Goal: Find specific page/section: Find specific page/section

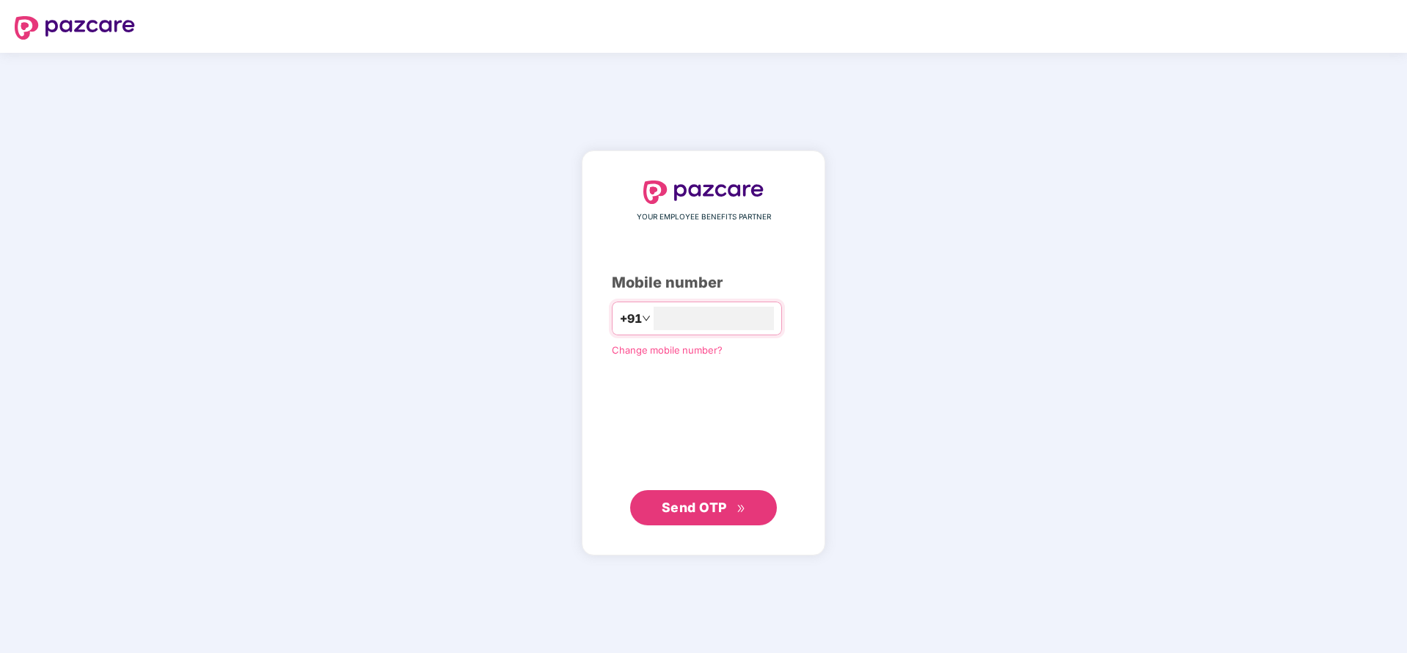
type input "**********"
click at [704, 499] on span "Send OTP" at bounding box center [694, 506] width 65 height 15
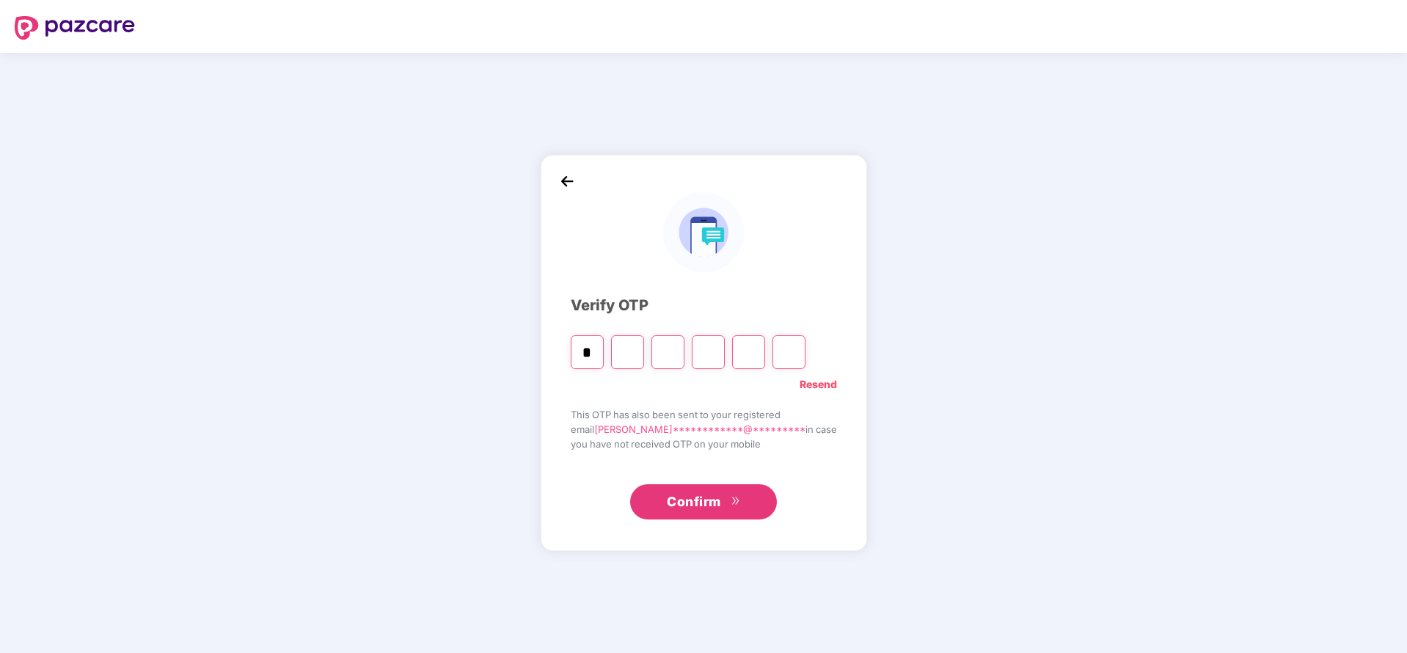
type input "*"
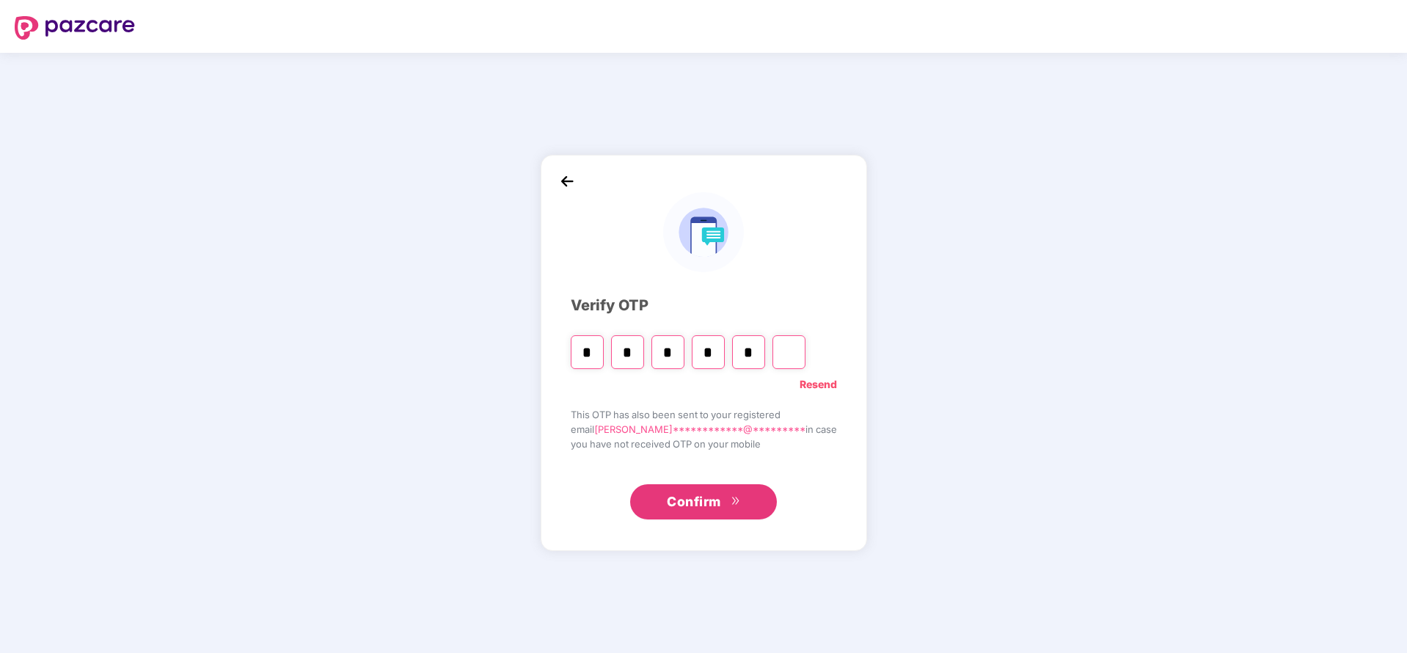
type input "*"
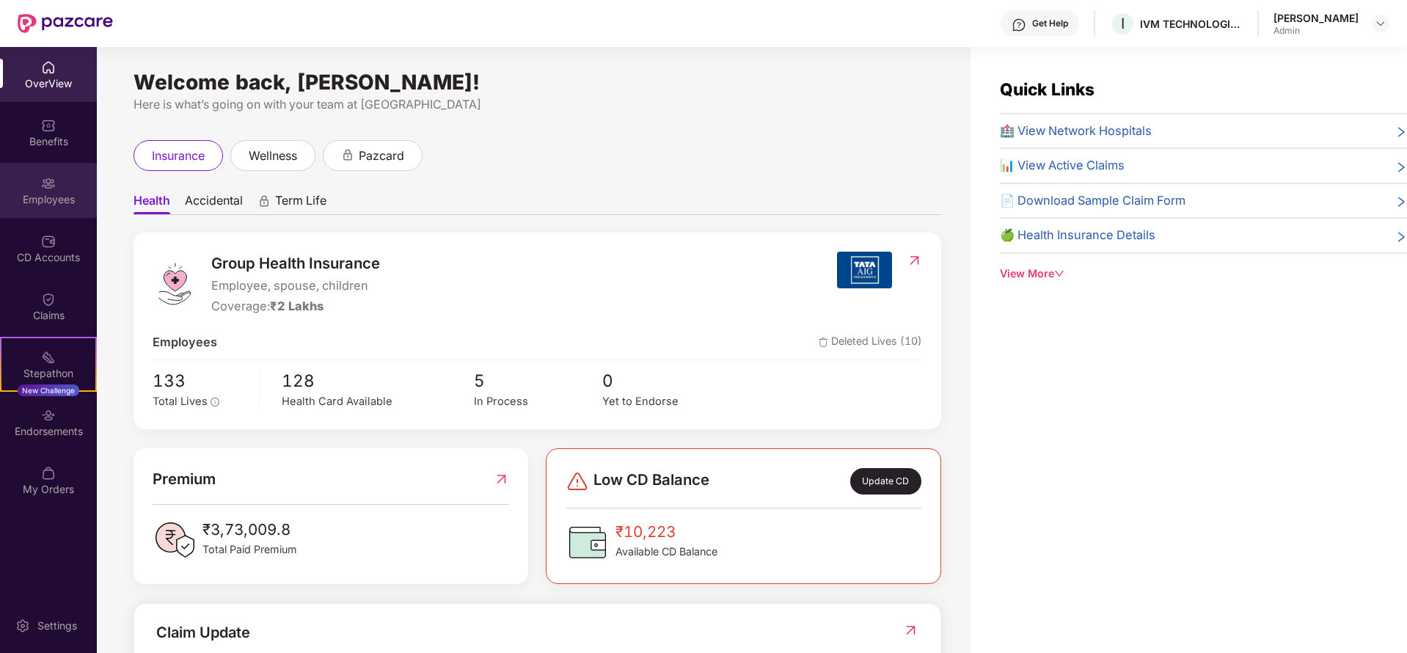
click at [45, 197] on div "Employees" at bounding box center [48, 199] width 97 height 15
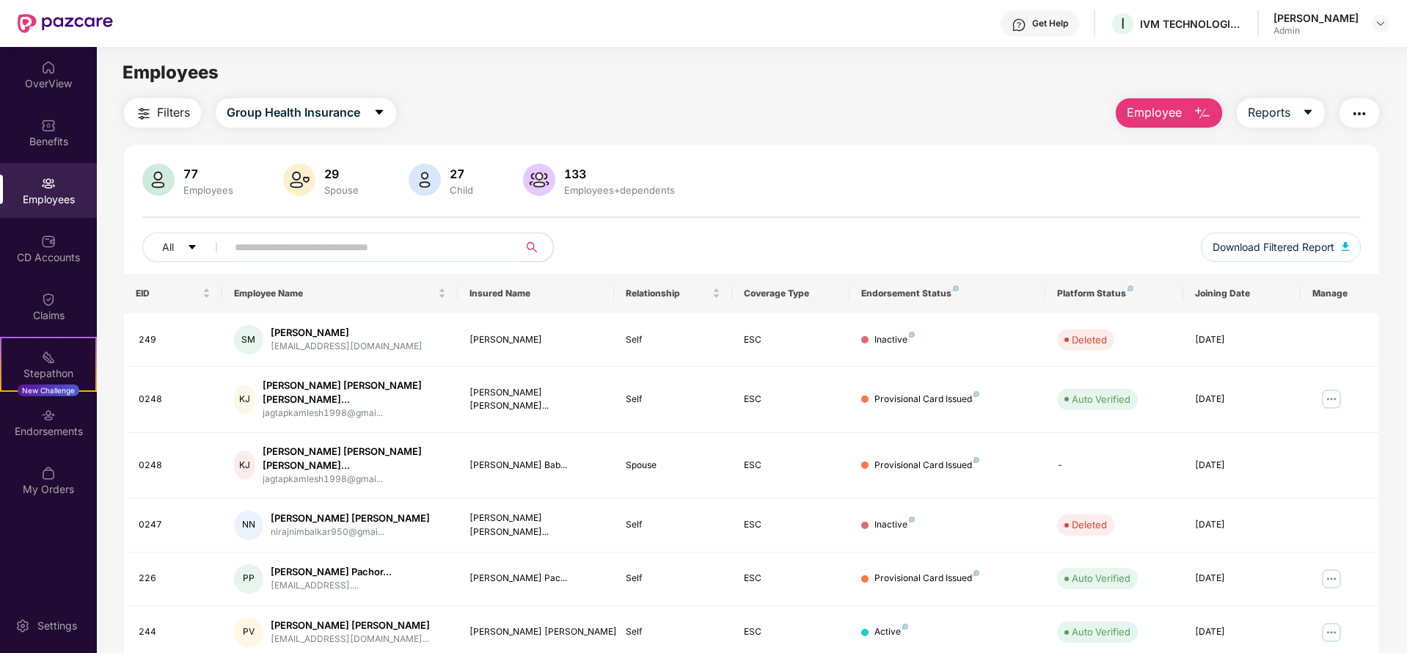
click at [329, 253] on input "text" at bounding box center [366, 247] width 263 height 22
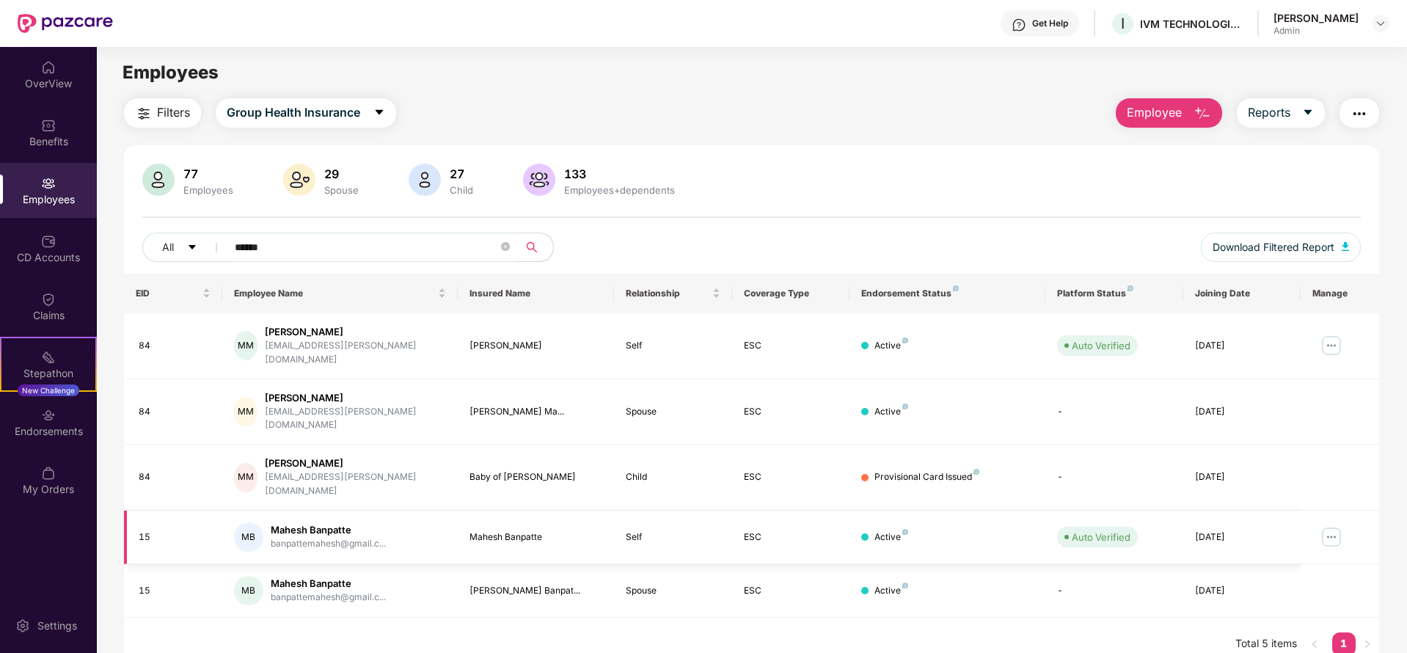
type input "******"
click at [1330, 525] on img at bounding box center [1330, 536] width 23 height 23
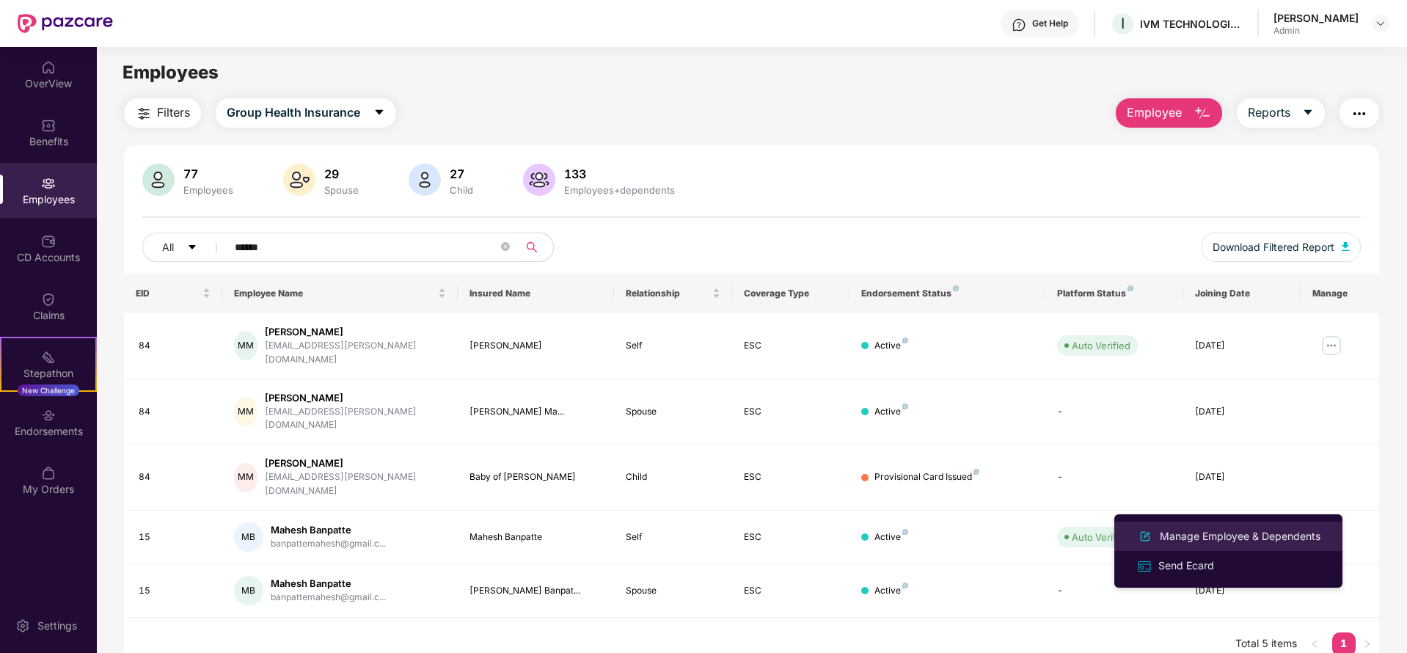
click at [1227, 534] on div "Manage Employee & Dependents" at bounding box center [1240, 536] width 166 height 16
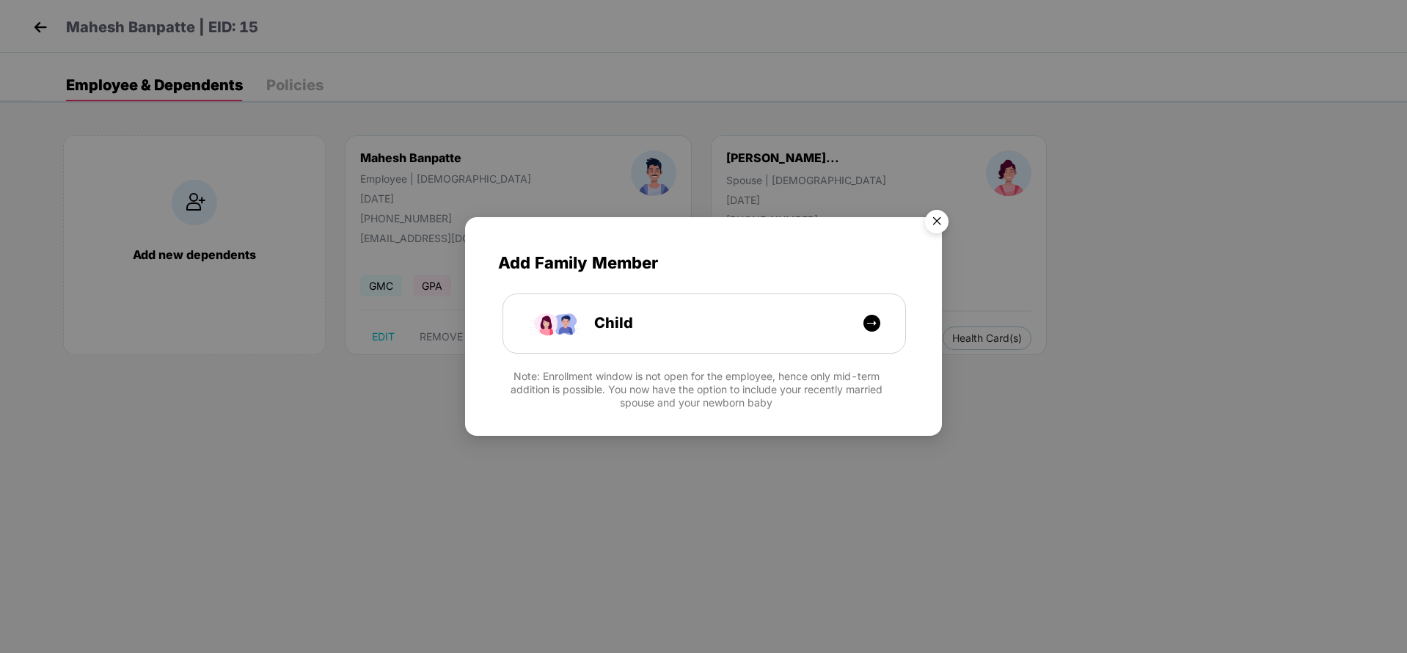
click at [942, 226] on img "Close" at bounding box center [936, 223] width 41 height 41
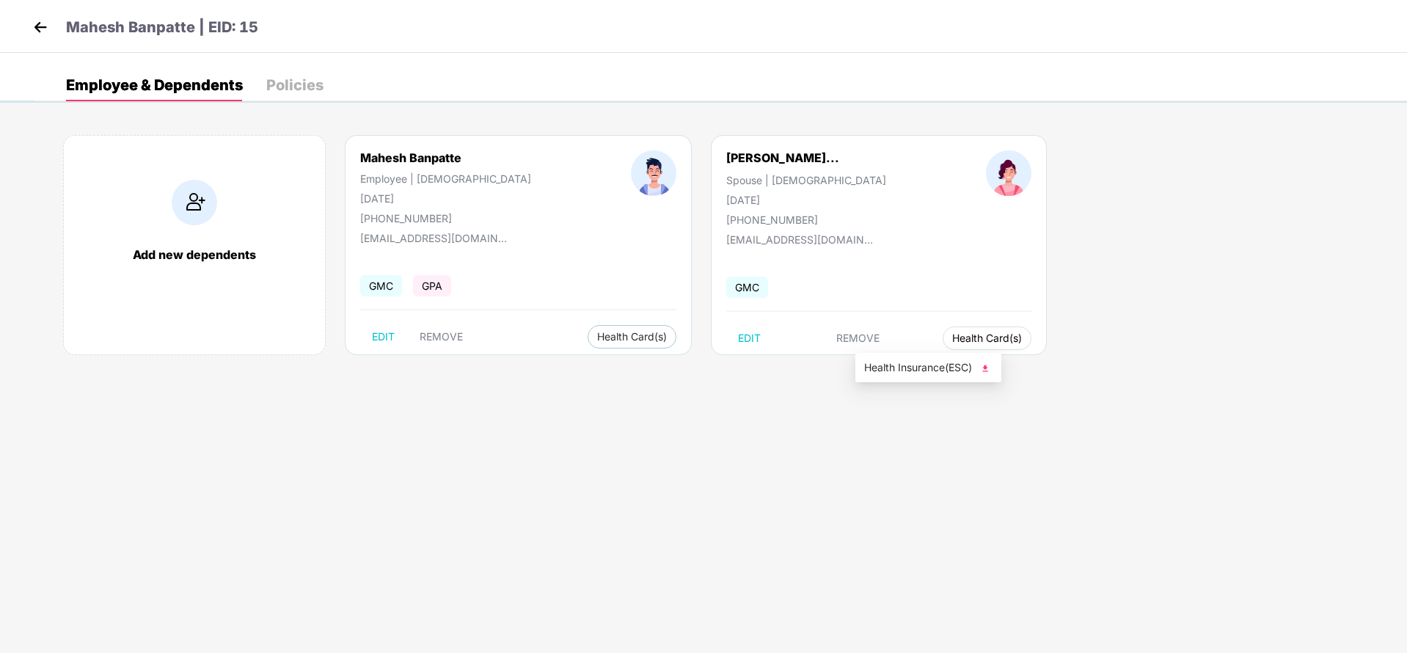
click at [952, 340] on span "Health Card(s)" at bounding box center [987, 337] width 70 height 7
click at [890, 365] on span "Health Insurance(ESC)" at bounding box center [928, 367] width 128 height 16
